Goal: Task Accomplishment & Management: Use online tool/utility

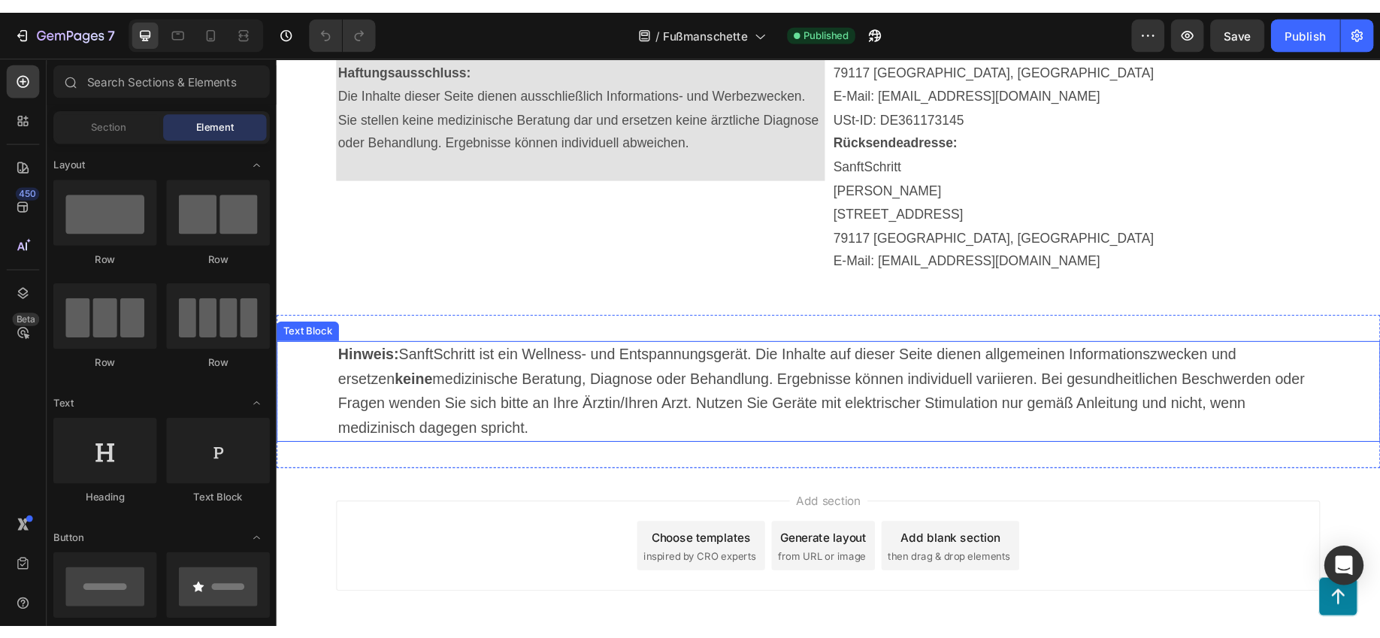
scroll to position [12687, 0]
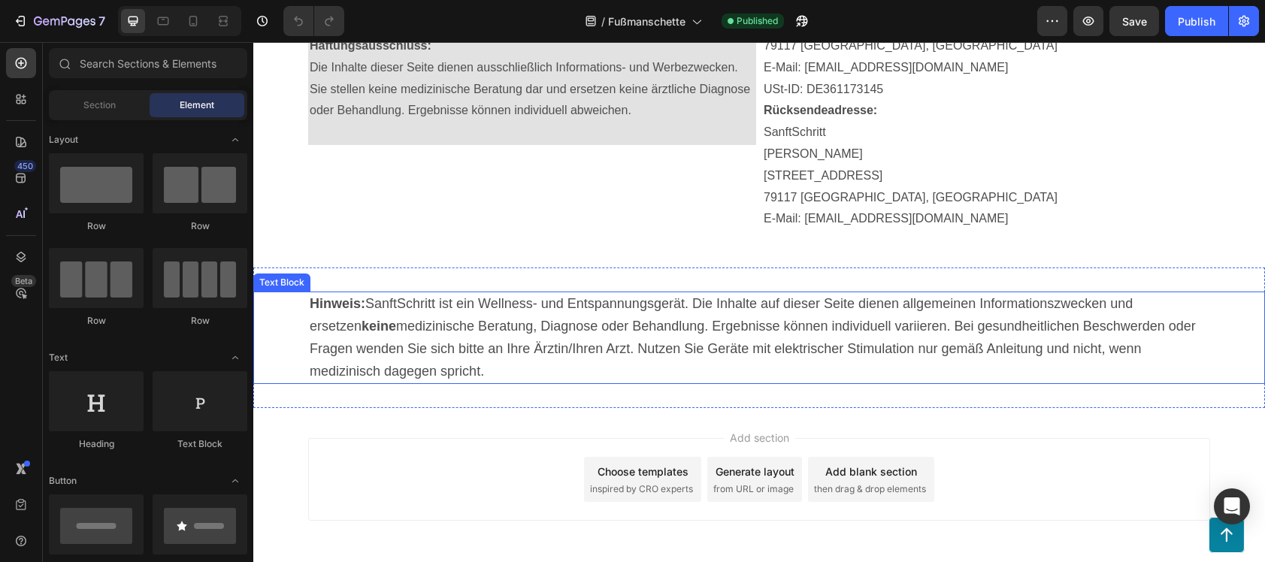
click at [597, 379] on p "Hinweis: SanftSchritt ist ein Wellness- und Entspannungsgerät. Die Inhalte auf …" at bounding box center [759, 337] width 899 height 89
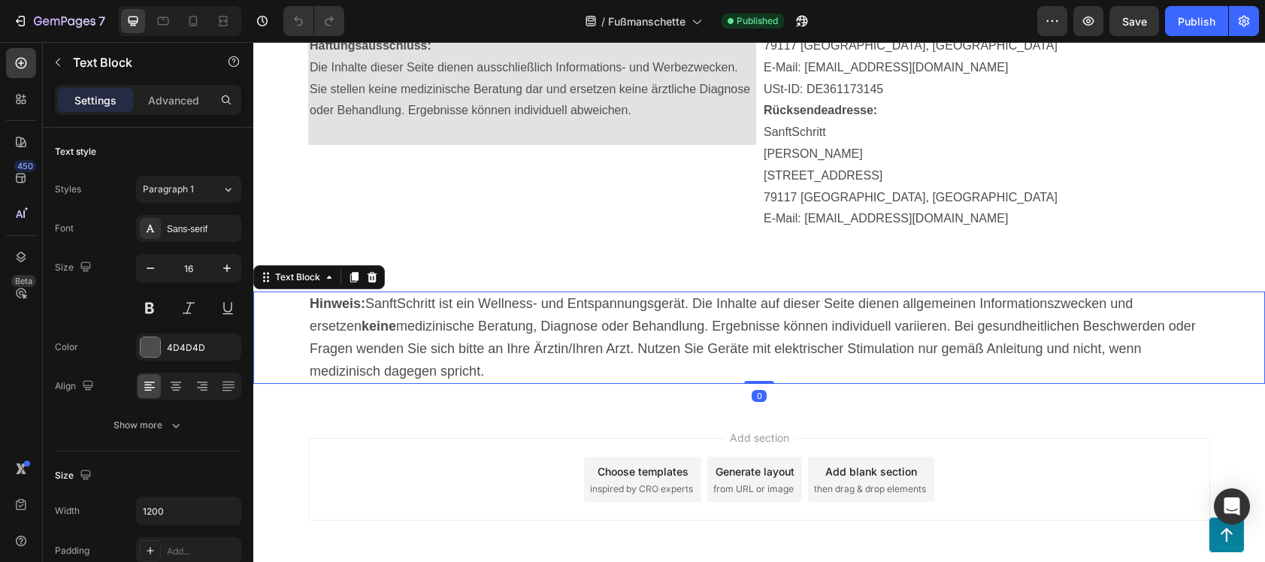
click at [510, 371] on p "Hinweis: SanftSchritt ist ein Wellness- und Entspannungsgerät. Die Inhalte auf …" at bounding box center [759, 337] width 899 height 89
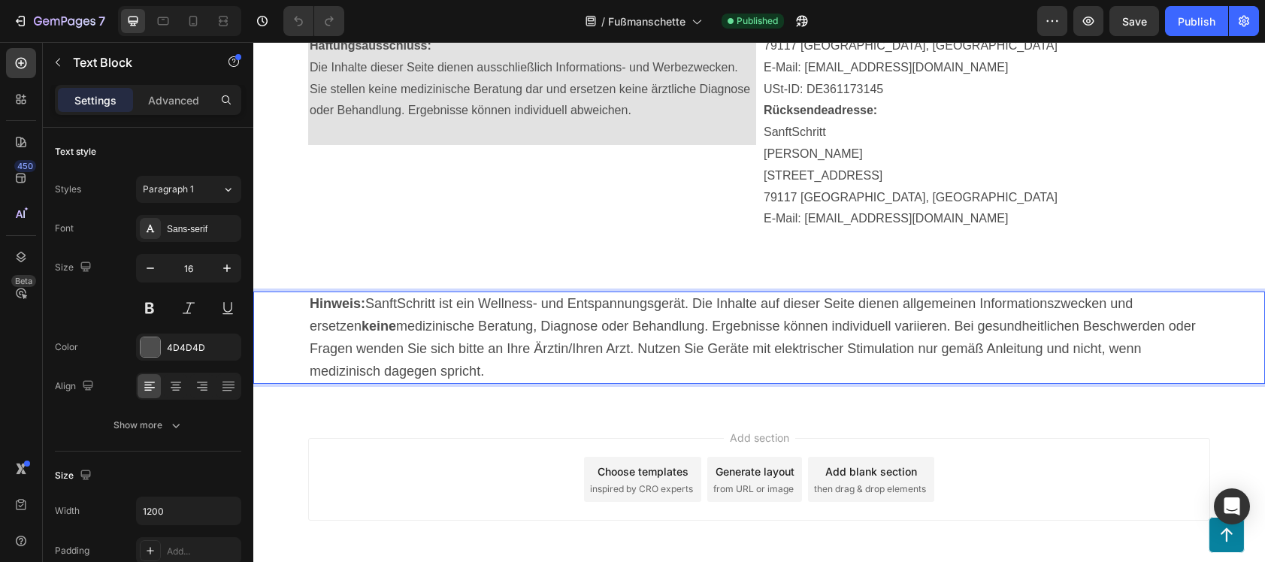
click at [510, 371] on p "Hinweis: SanftSchritt ist ein Wellness- und Entspannungsgerät. Die Inhalte auf …" at bounding box center [759, 337] width 899 height 89
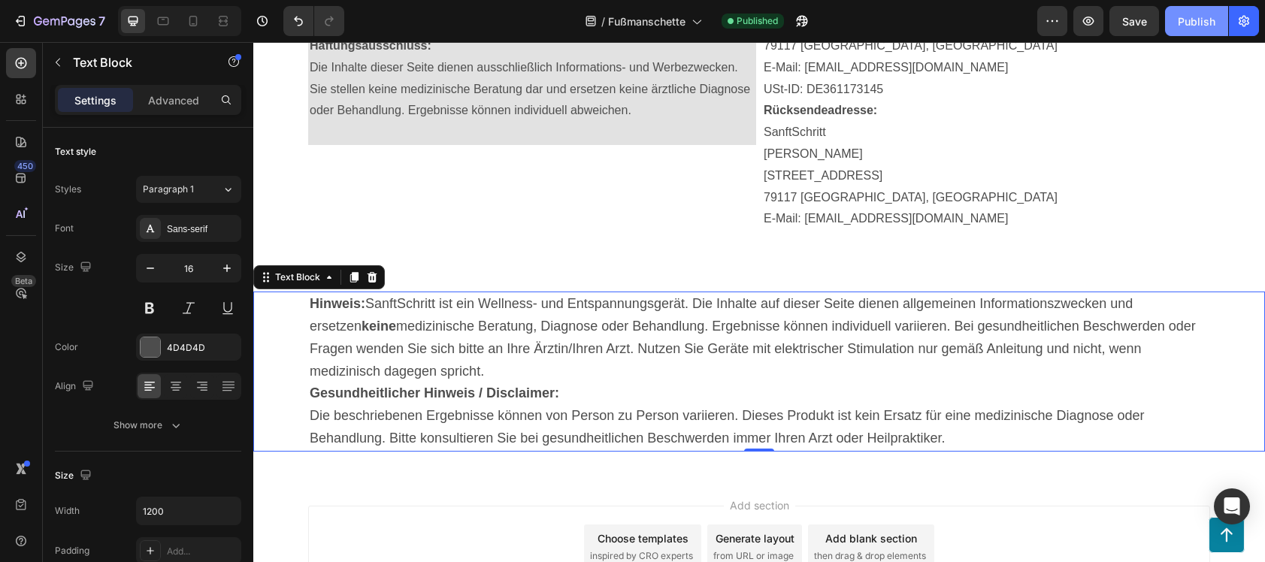
click at [1189, 20] on div "Publish" at bounding box center [1197, 22] width 38 height 16
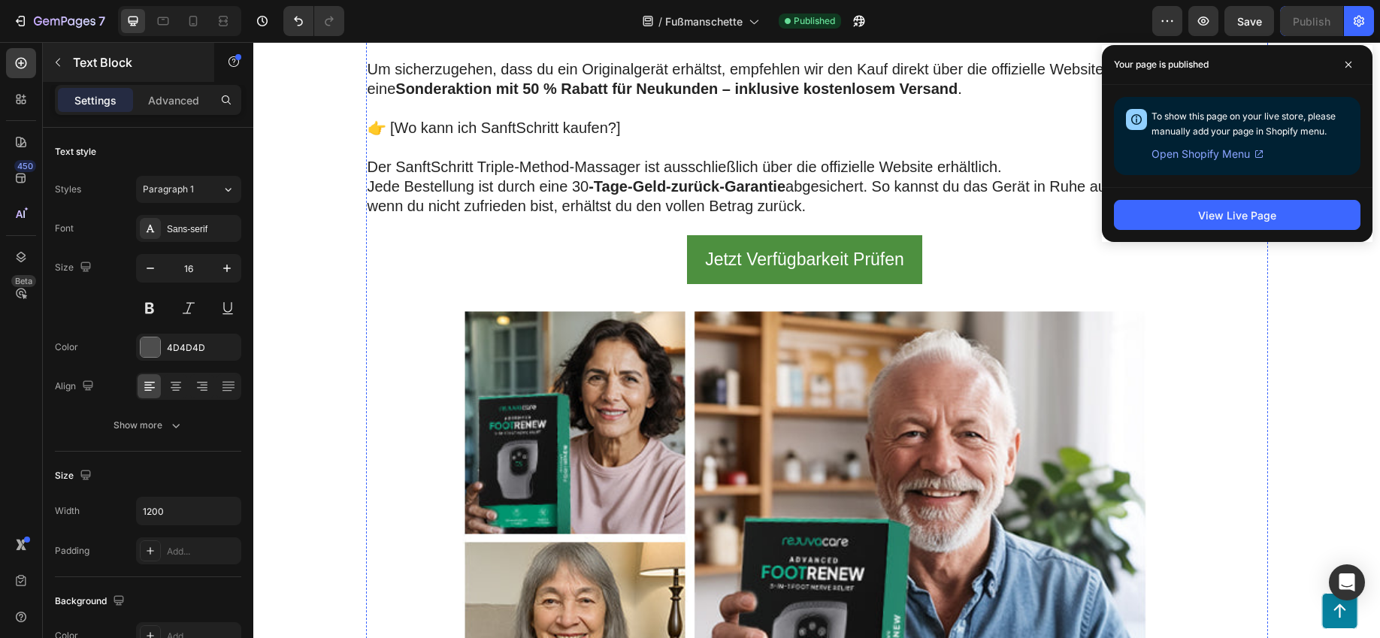
scroll to position [4134, 0]
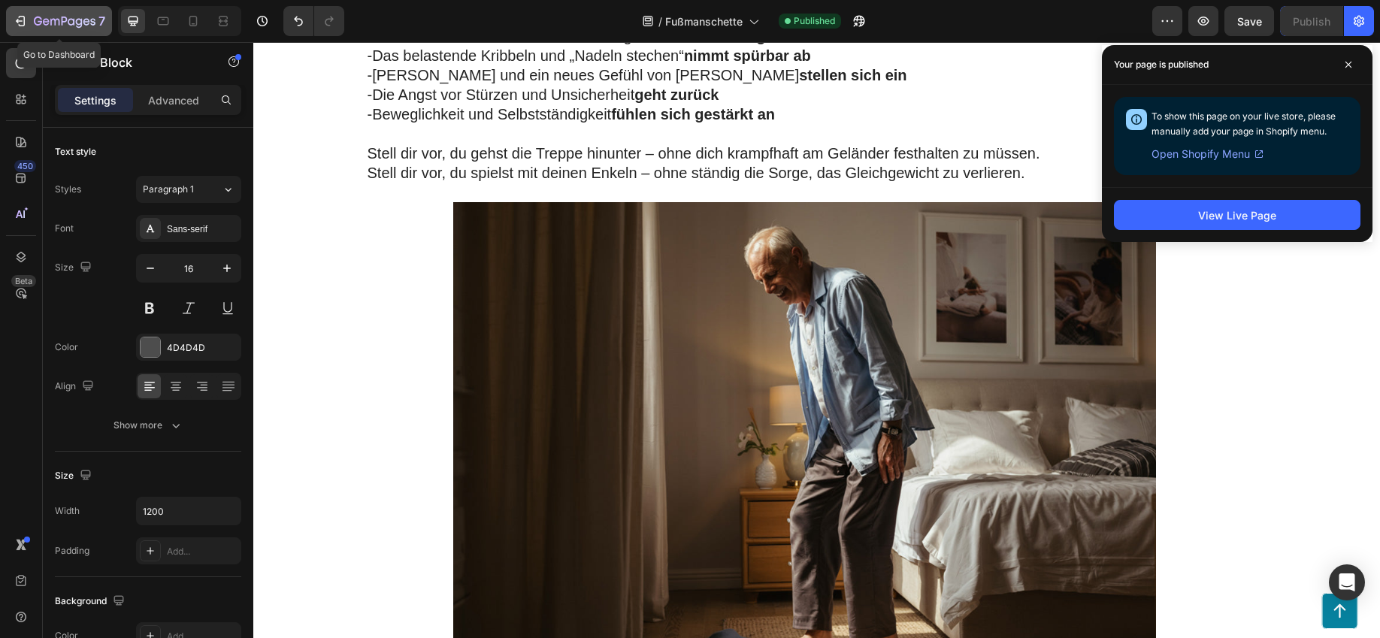
click at [32, 14] on div "7" at bounding box center [59, 21] width 92 height 18
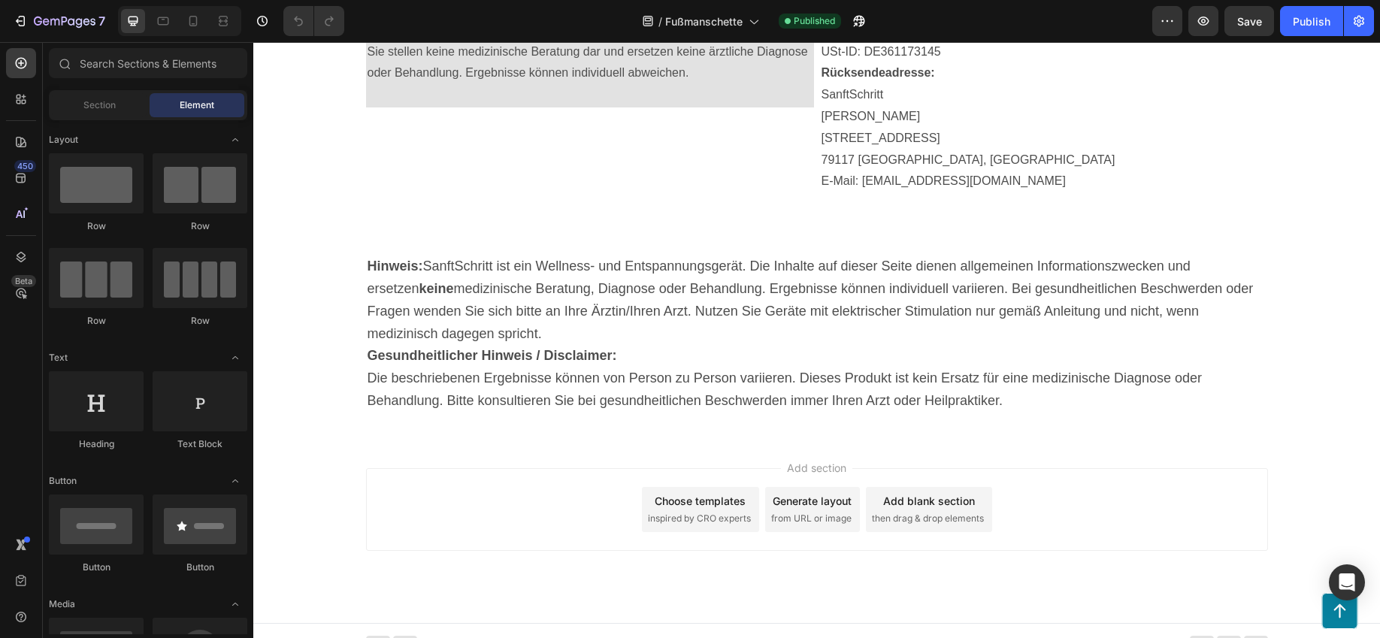
scroll to position [12741, 0]
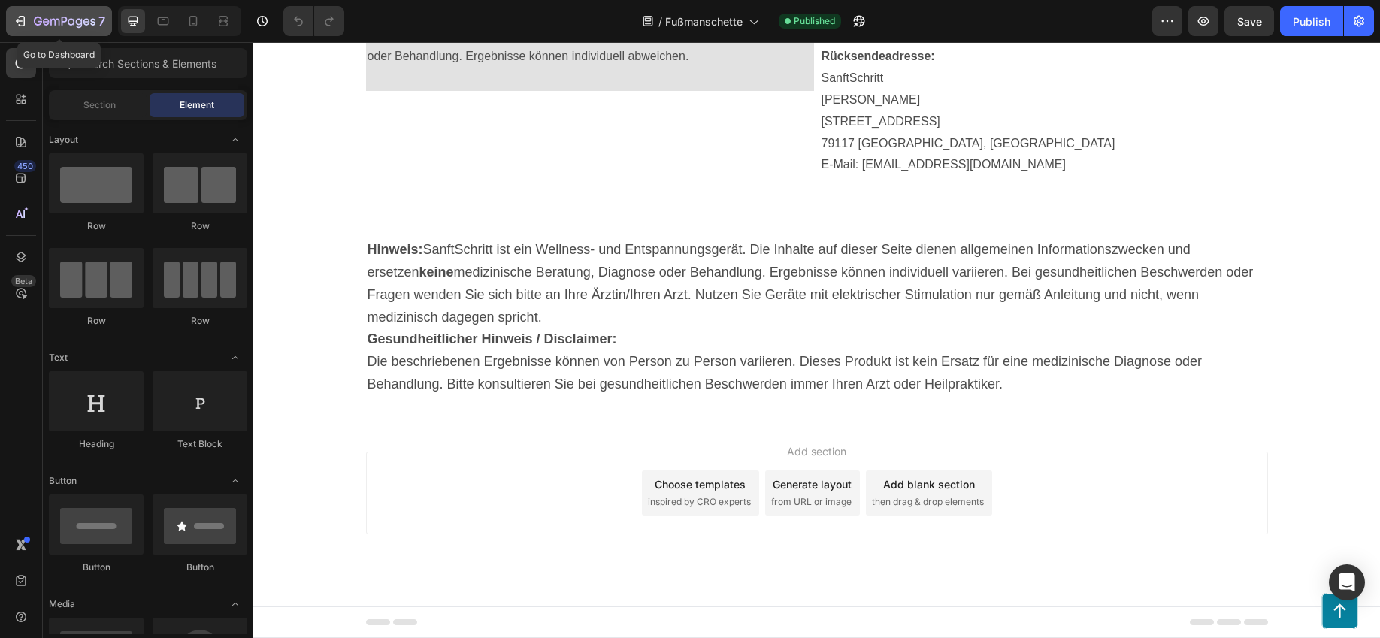
click at [20, 22] on icon "button" at bounding box center [20, 21] width 15 height 15
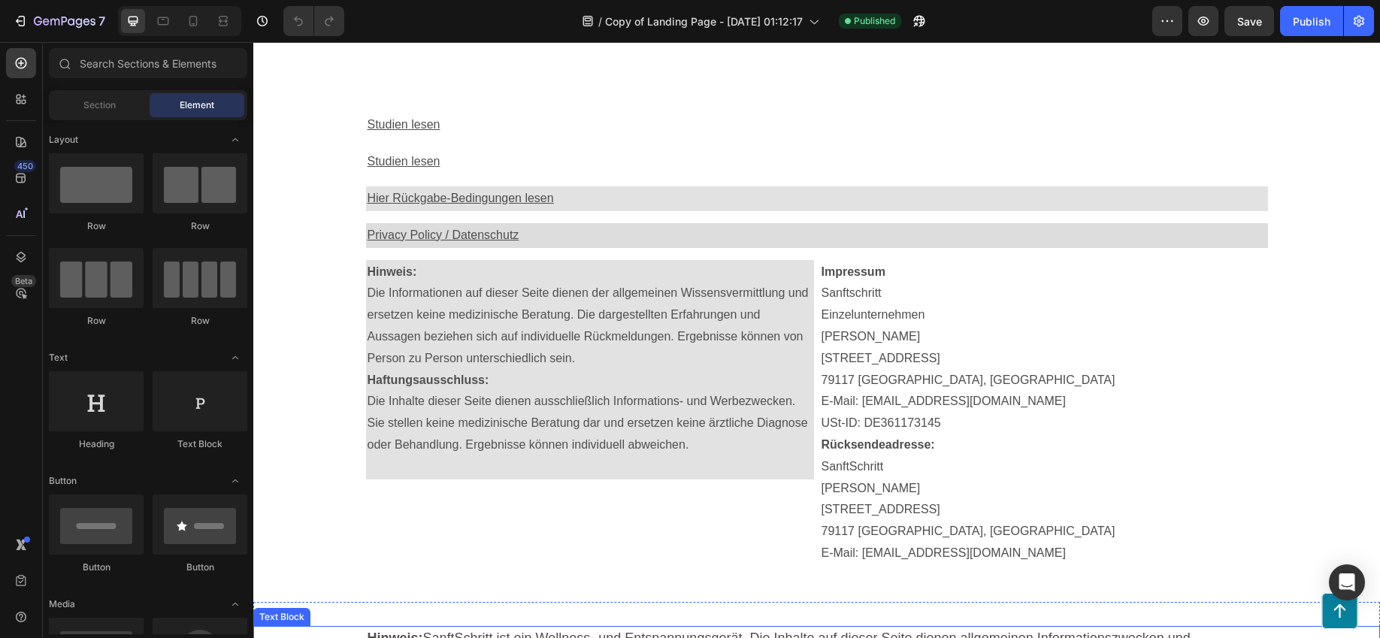
scroll to position [14917, 0]
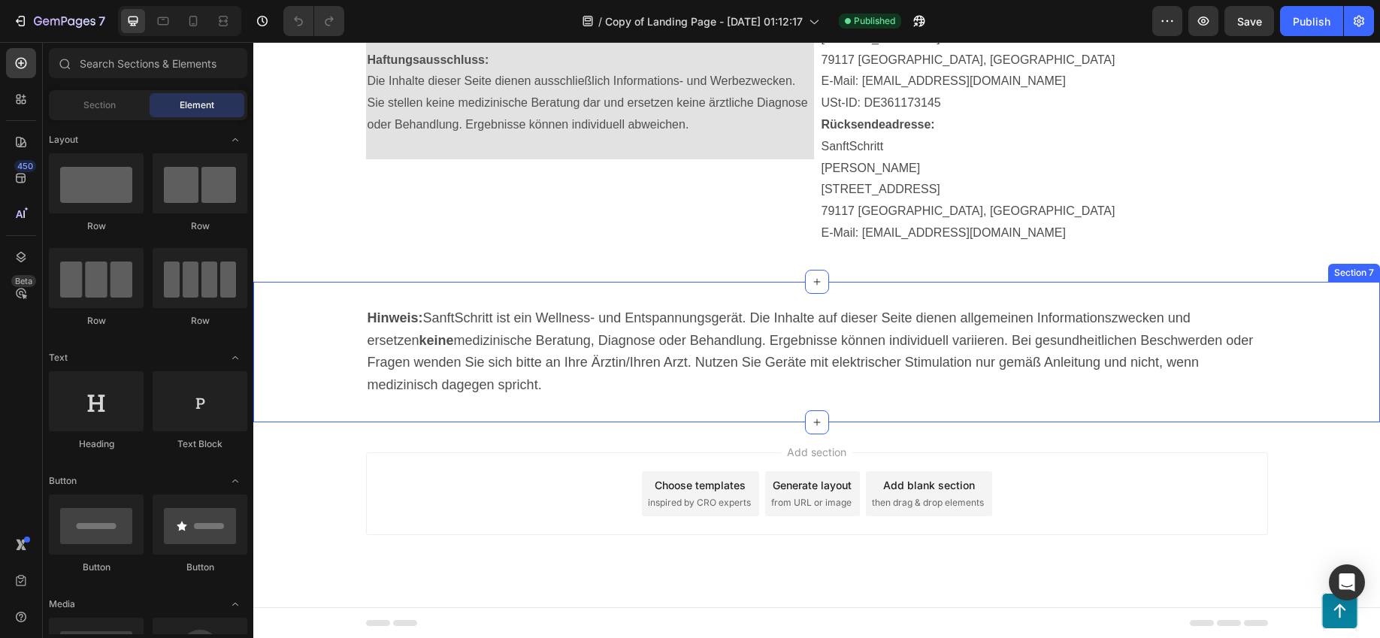
click at [1179, 372] on p "Hinweis: SanftSchritt ist ein Wellness- und Entspannungsgerät. Die Inhalte auf …" at bounding box center [817, 351] width 899 height 89
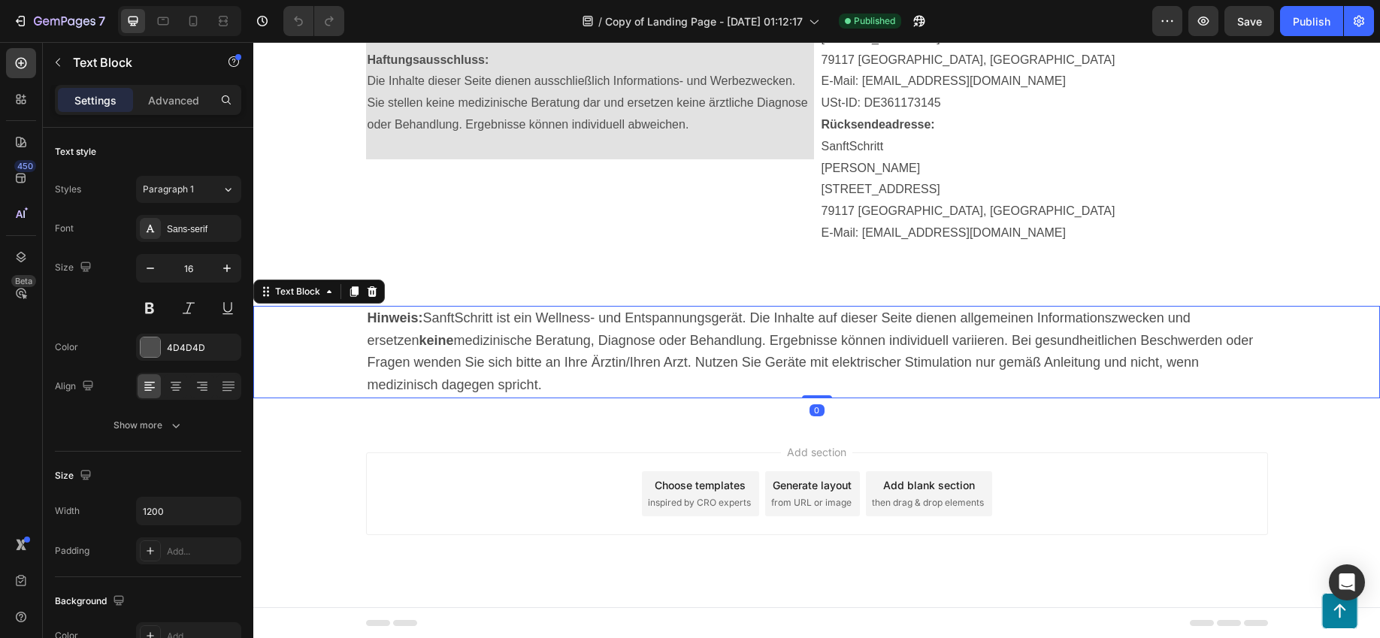
click at [572, 383] on p "Hinweis: SanftSchritt ist ein Wellness- und Entspannungsgerät. Die Inhalte auf …" at bounding box center [817, 351] width 899 height 89
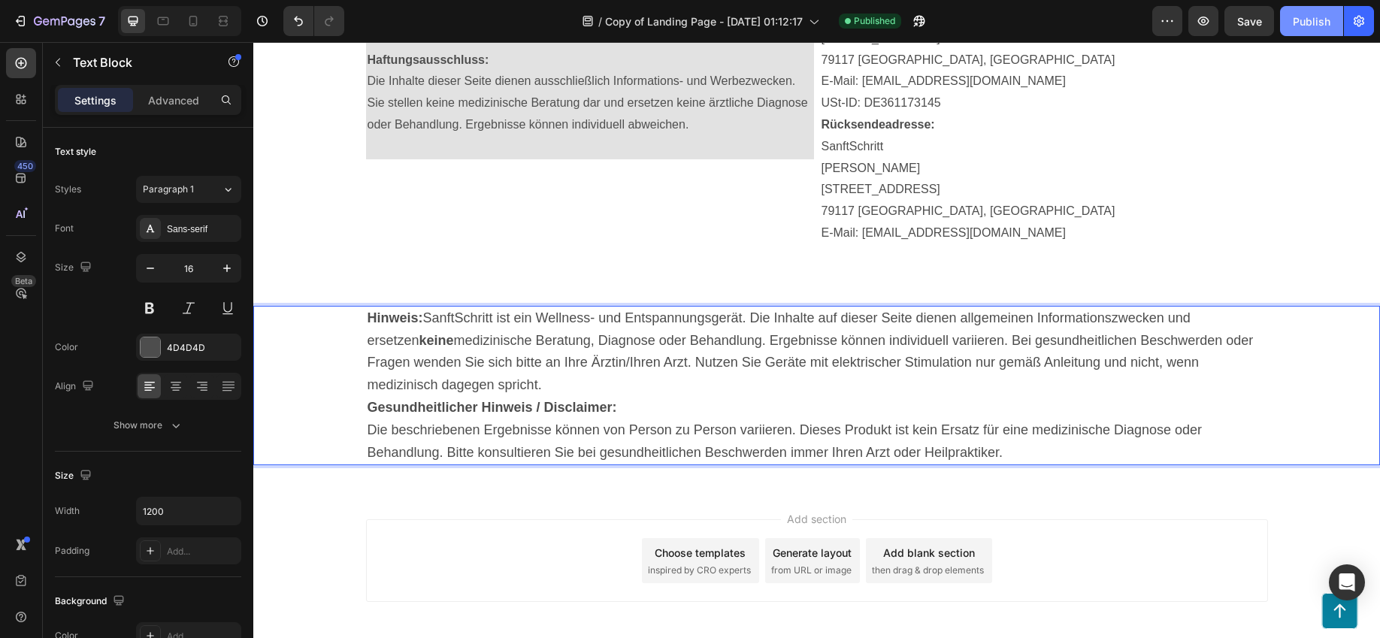
click at [1303, 17] on div "Publish" at bounding box center [1312, 22] width 38 height 16
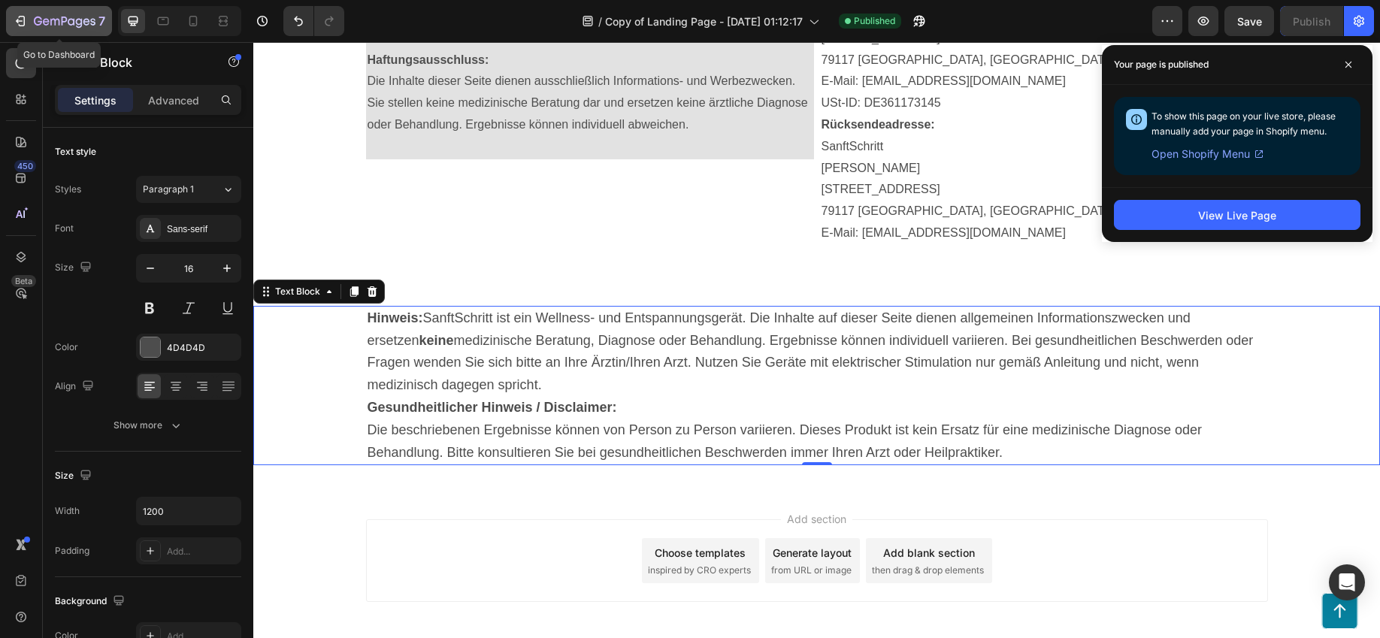
click at [21, 14] on icon "button" at bounding box center [20, 21] width 15 height 15
